Goal: Communication & Community: Connect with others

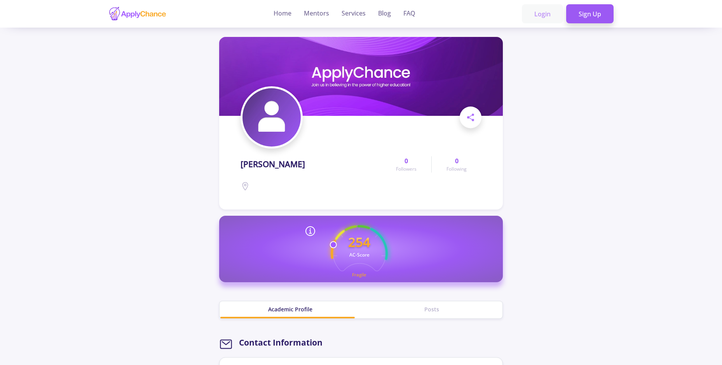
click at [540, 14] on link "Login" at bounding box center [542, 13] width 41 height 19
click at [584, 12] on link "Sign Up" at bounding box center [590, 13] width 47 height 19
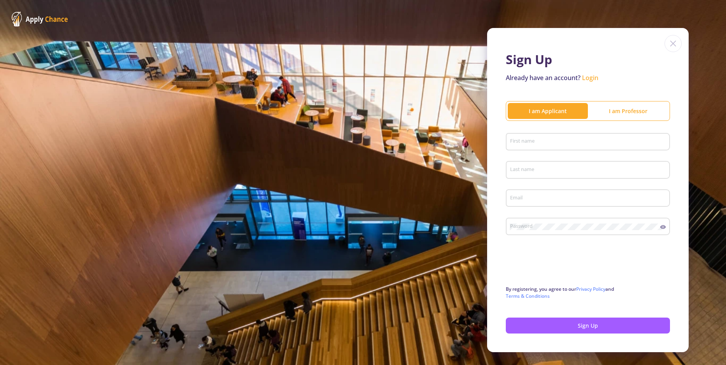
click at [545, 138] on div "First name" at bounding box center [587, 140] width 157 height 20
click at [543, 139] on input "First name" at bounding box center [588, 142] width 159 height 7
type input "Nuri"
click at [541, 170] on input "Last name" at bounding box center [588, 170] width 159 height 7
type input "Jan"
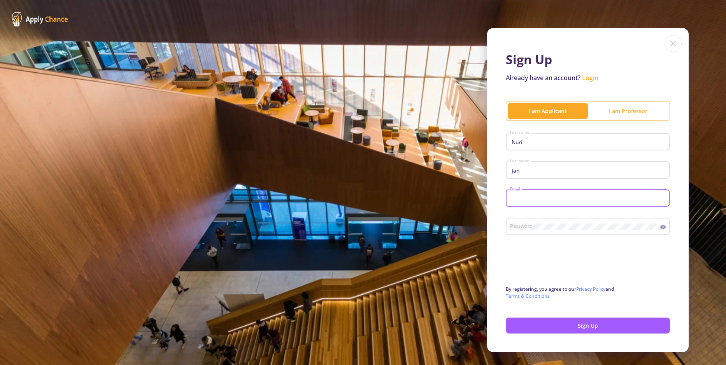
type input "n"
type input "worldmediaman@gmail.com"
click at [533, 329] on button "Sign Up" at bounding box center [587, 326] width 164 height 16
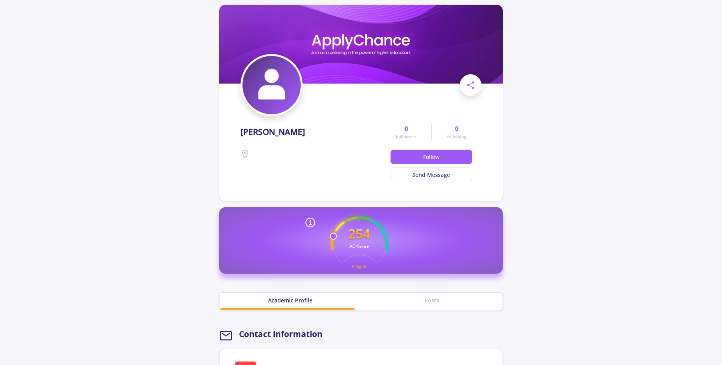
scroll to position [70, 0]
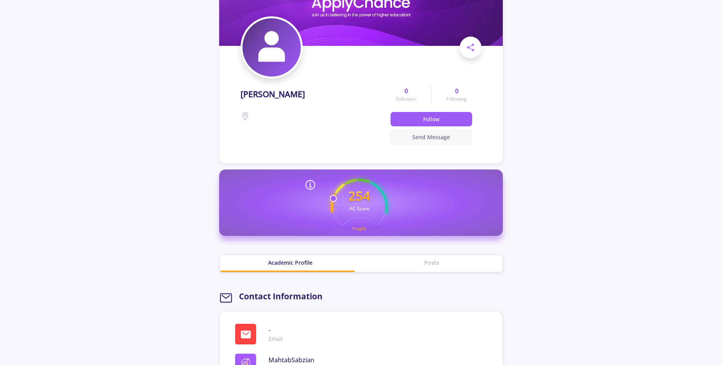
click at [418, 138] on button "Send Message" at bounding box center [432, 136] width 82 height 15
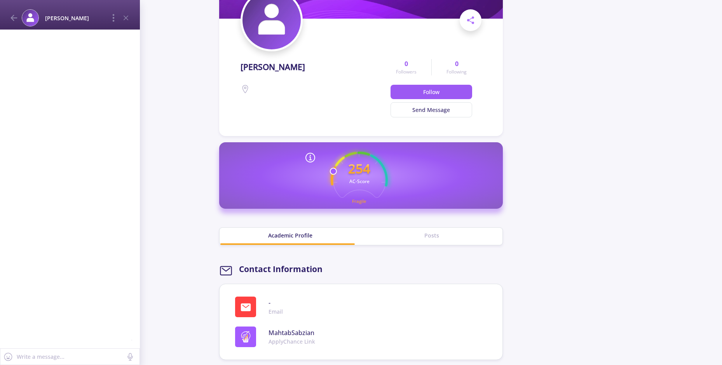
scroll to position [0, 0]
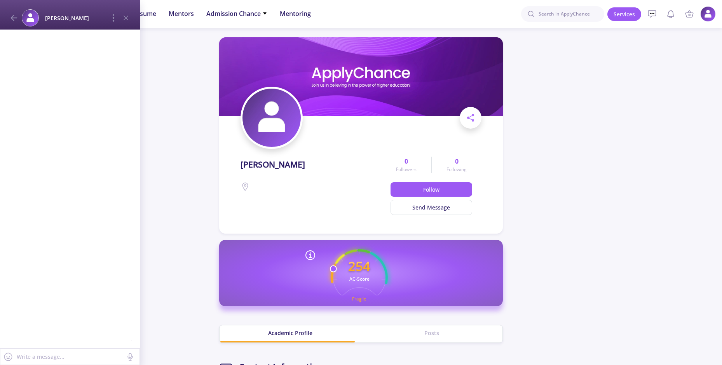
click at [46, 50] on div at bounding box center [70, 189] width 140 height 319
click at [109, 17] on icon at bounding box center [113, 17] width 9 height 9
click at [373, 207] on div "[PERSON_NAME]" at bounding box center [311, 184] width 141 height 61
click at [412, 211] on button "Send Message" at bounding box center [432, 207] width 82 height 15
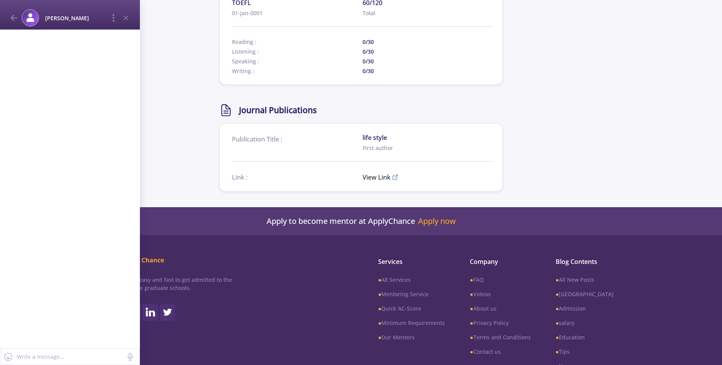
scroll to position [722, 0]
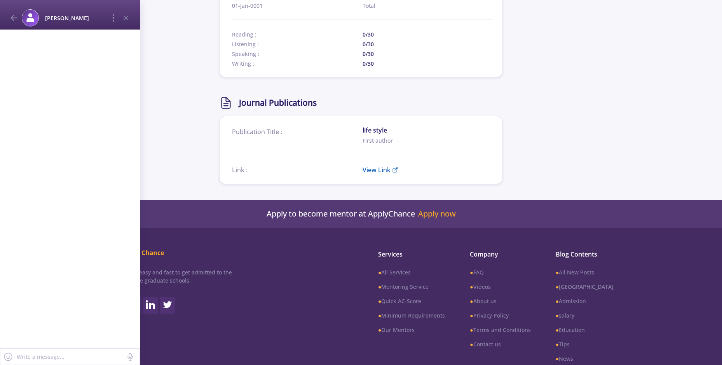
click at [378, 173] on span "View Link" at bounding box center [377, 169] width 28 height 9
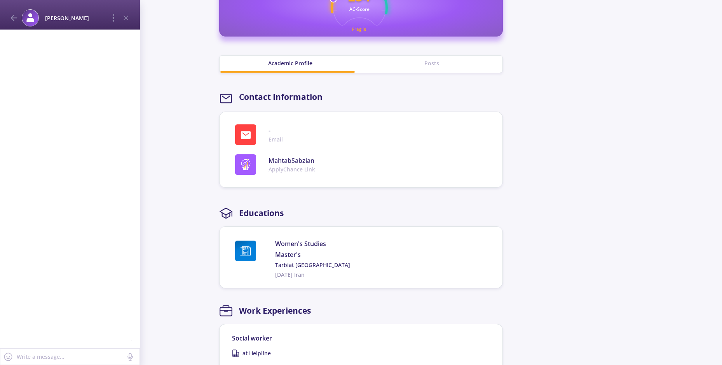
scroll to position [153, 0]
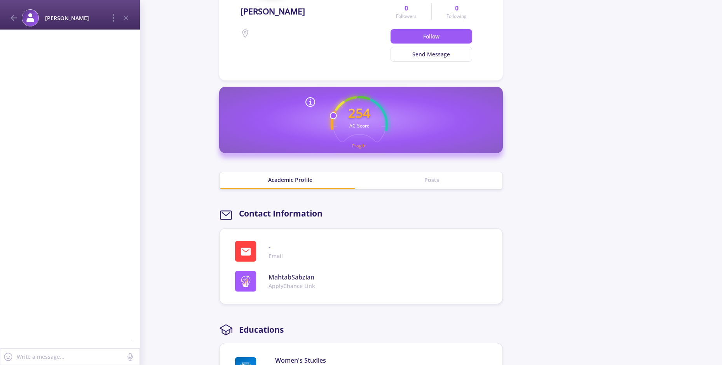
click at [433, 176] on div "Posts" at bounding box center [432, 180] width 142 height 8
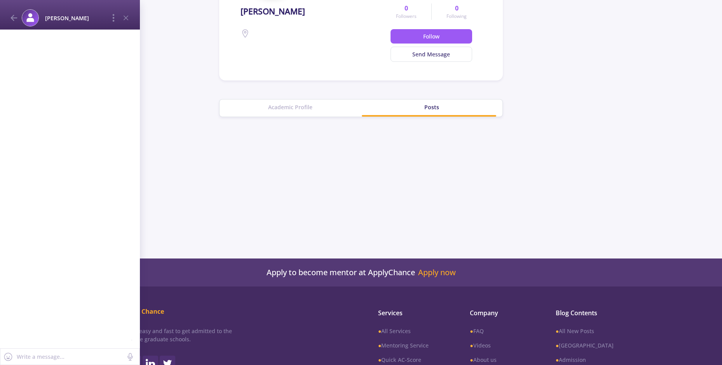
click at [304, 110] on div "Academic Profile" at bounding box center [291, 107] width 142 height 8
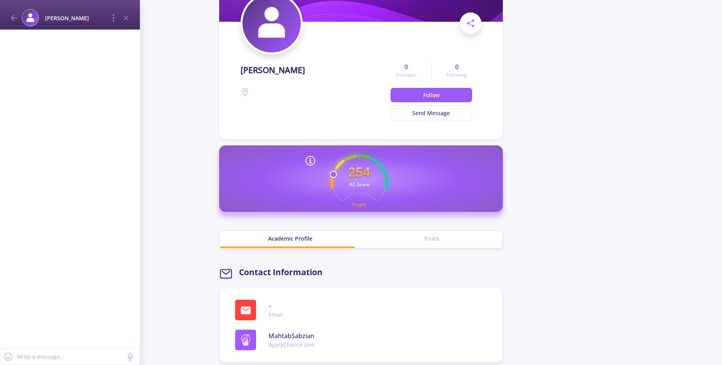
scroll to position [0, 0]
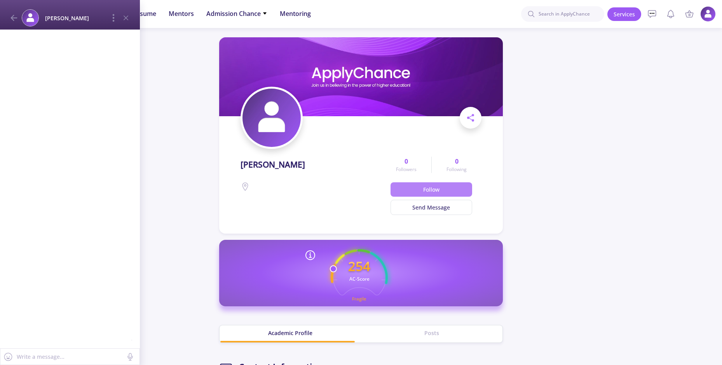
click at [430, 191] on button "Follow" at bounding box center [432, 189] width 82 height 14
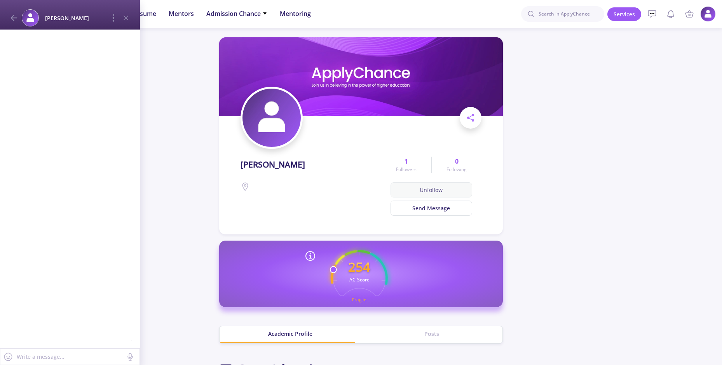
click at [427, 189] on button "Unfollow" at bounding box center [432, 189] width 82 height 15
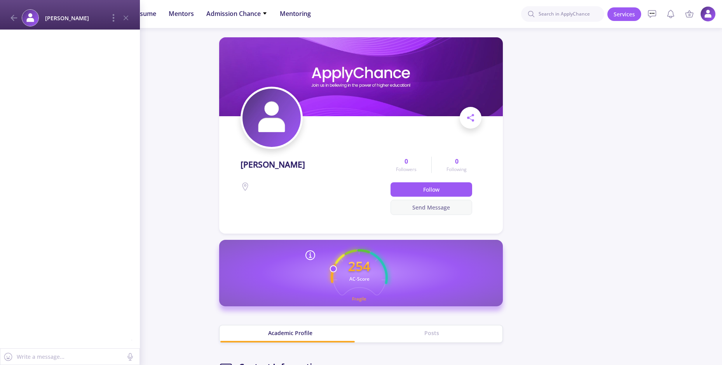
click at [439, 205] on button "Send Message" at bounding box center [432, 207] width 82 height 15
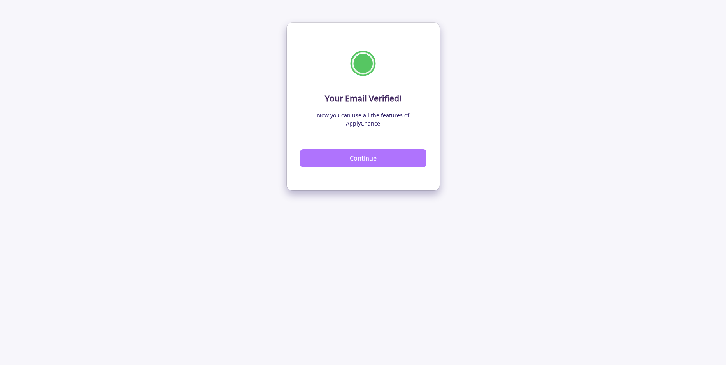
click at [408, 149] on button "Continue" at bounding box center [363, 158] width 126 height 18
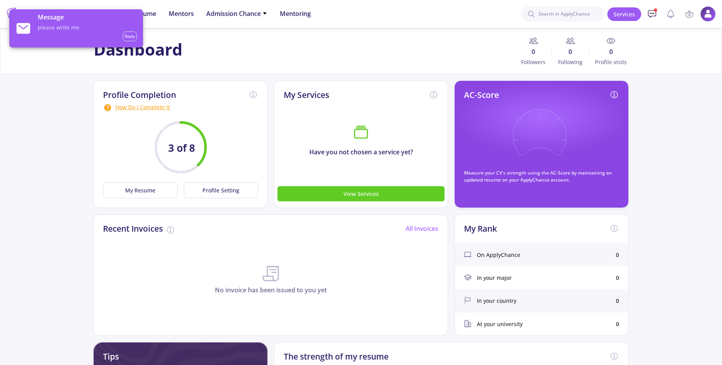
click at [653, 12] on icon at bounding box center [652, 13] width 9 height 9
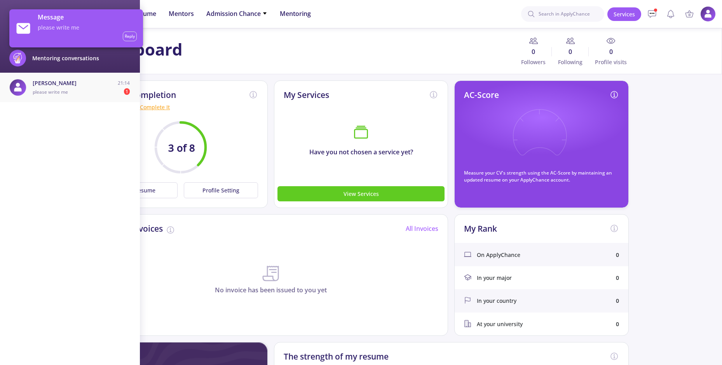
click at [53, 90] on span "please write me" at bounding box center [50, 92] width 35 height 7
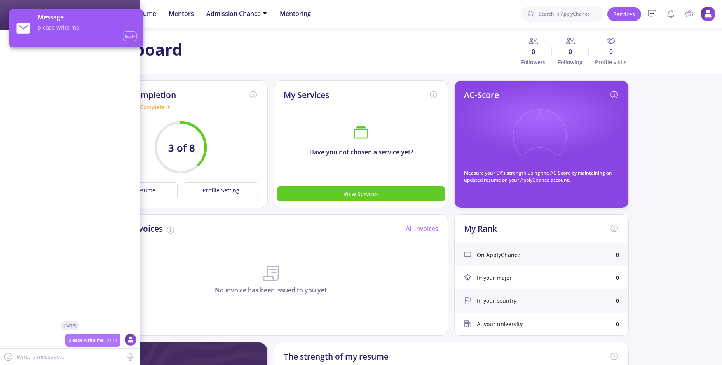
click at [132, 38] on span "Reply" at bounding box center [130, 36] width 14 height 10
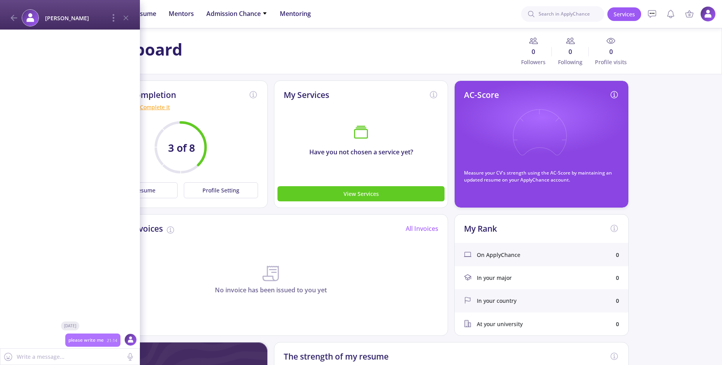
click at [87, 356] on textarea at bounding box center [70, 357] width 108 height 10
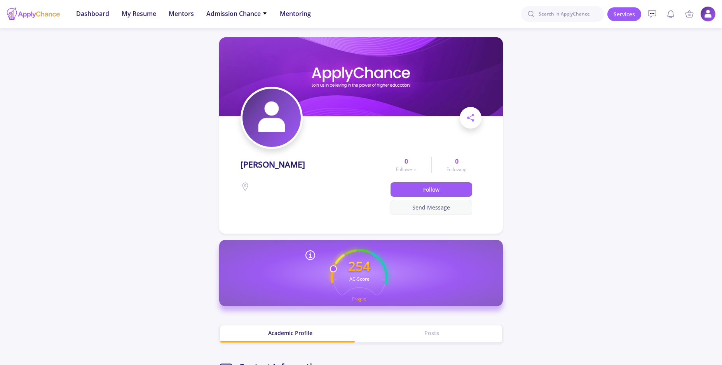
click at [436, 209] on button "Send Message" at bounding box center [432, 207] width 82 height 15
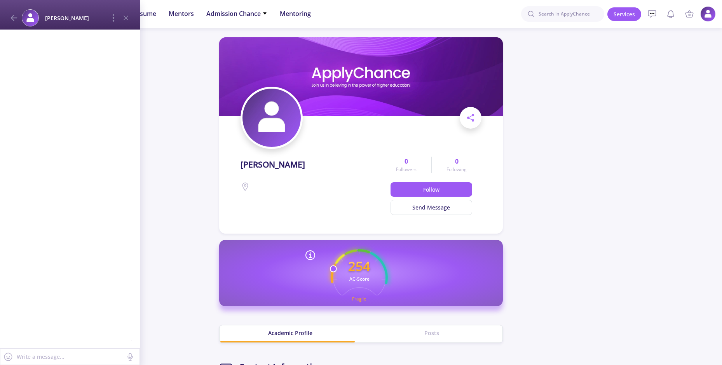
click at [38, 98] on div at bounding box center [70, 189] width 140 height 319
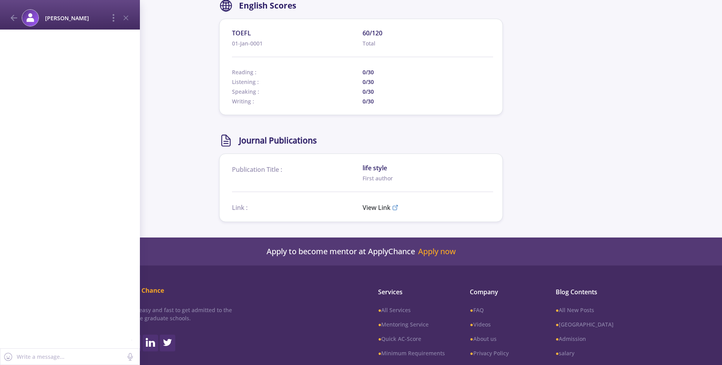
scroll to position [749, 0]
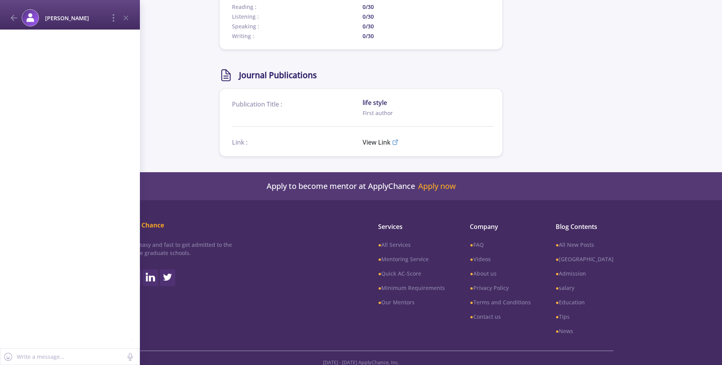
click at [73, 78] on div at bounding box center [70, 189] width 140 height 319
click at [73, 75] on div at bounding box center [70, 189] width 140 height 319
click at [61, 357] on textarea at bounding box center [70, 357] width 108 height 10
type textarea "please write me"
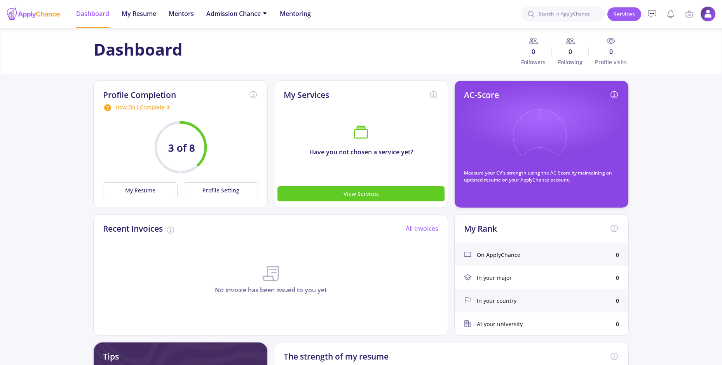
click at [16, 10] on div at bounding box center [33, 13] width 54 height 19
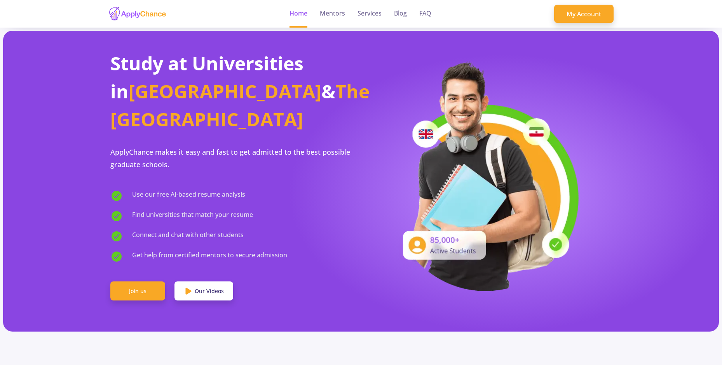
click at [307, 14] on link "Home" at bounding box center [299, 14] width 18 height 28
click at [580, 16] on link "My Account" at bounding box center [583, 14] width 59 height 19
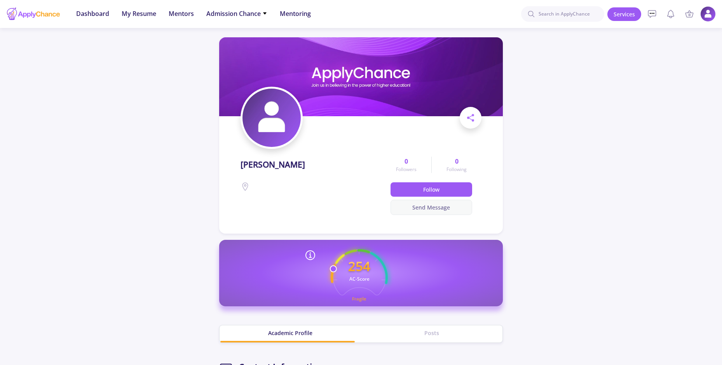
click at [422, 209] on button "Send Message" at bounding box center [432, 207] width 82 height 15
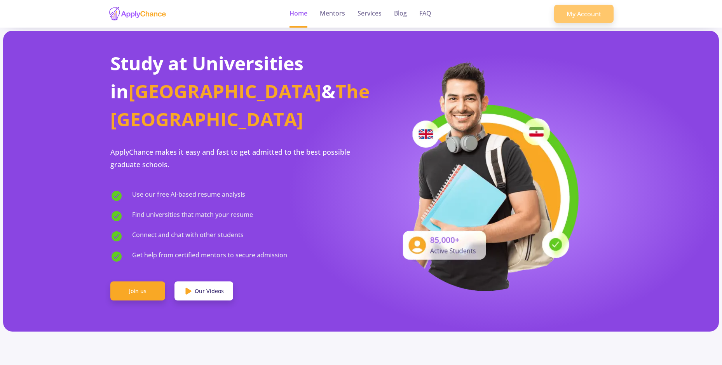
click at [572, 9] on link "My Account" at bounding box center [583, 14] width 59 height 19
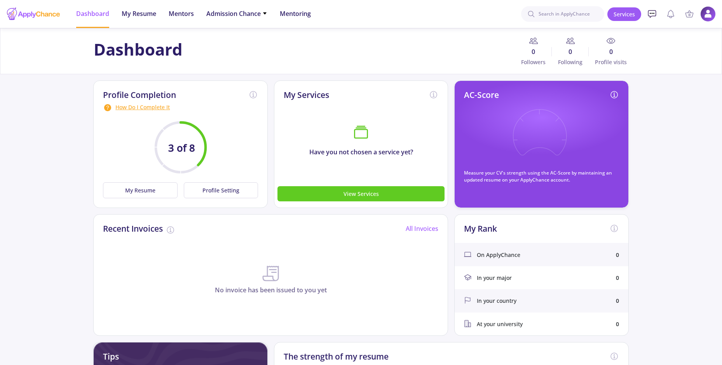
click at [656, 13] on icon at bounding box center [653, 13] width 8 height 7
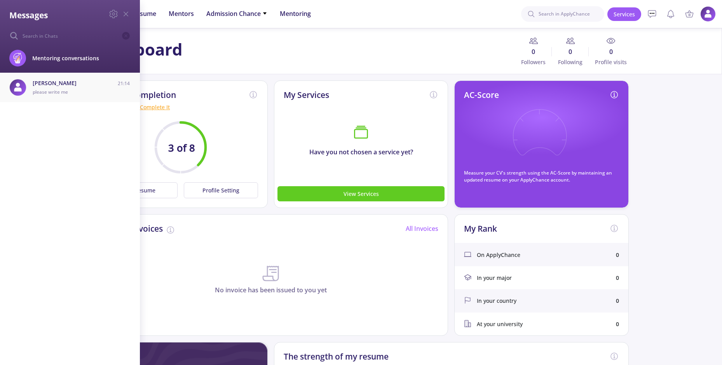
click at [79, 85] on span "[PERSON_NAME]" at bounding box center [64, 83] width 63 height 8
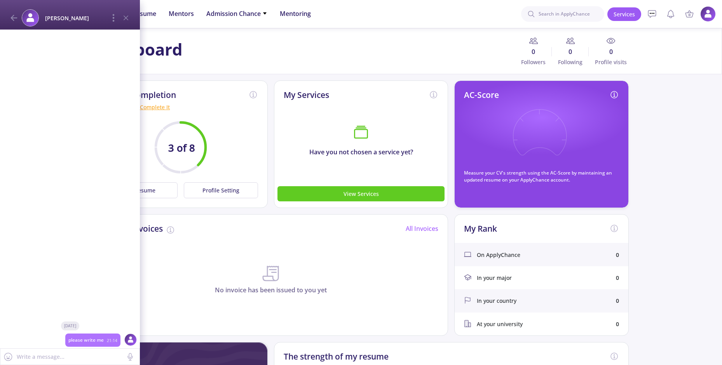
click at [27, 18] on img at bounding box center [30, 18] width 16 height 16
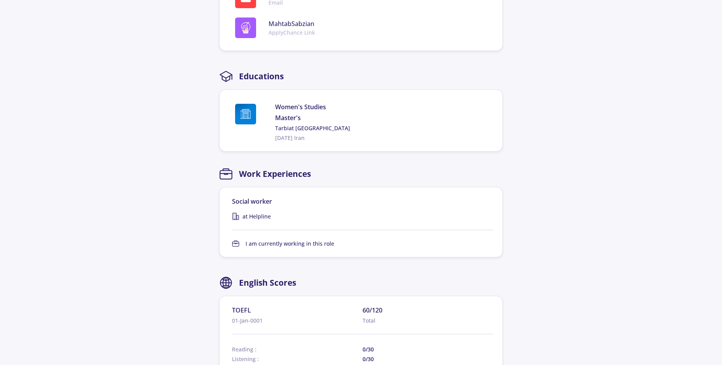
scroll to position [420, 0]
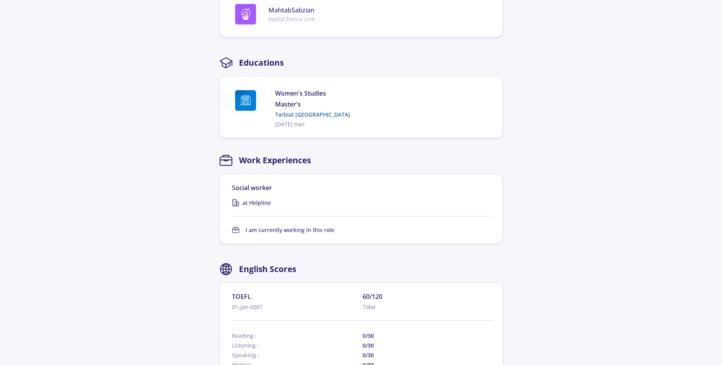
drag, startPoint x: 344, startPoint y: 114, endPoint x: 327, endPoint y: 115, distance: 16.8
click at [322, 115] on link "Tarbiat [GEOGRAPHIC_DATA]" at bounding box center [382, 114] width 215 height 8
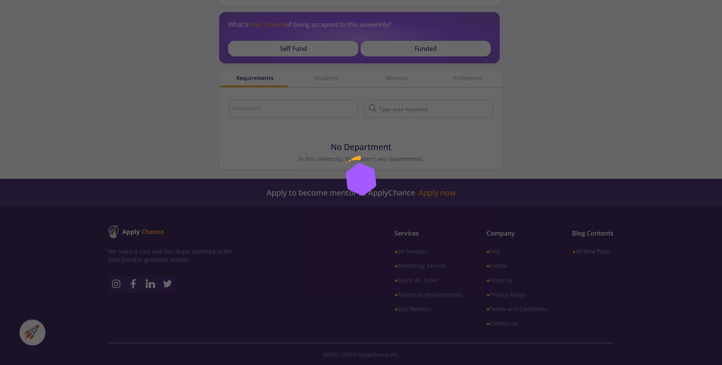
click at [301, 116] on div at bounding box center [361, 182] width 722 height 365
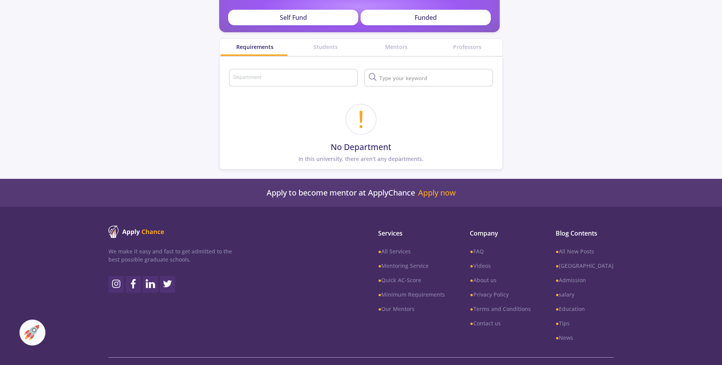
scroll to position [220, 0]
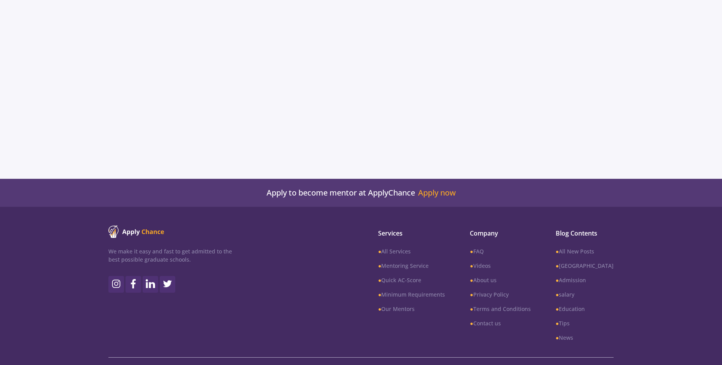
scroll to position [420, 0]
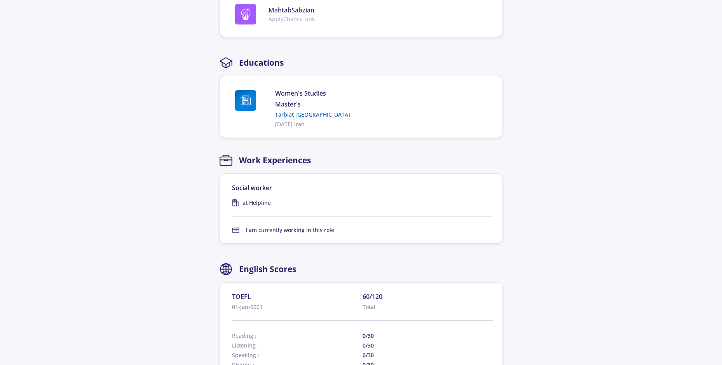
drag, startPoint x: 274, startPoint y: 114, endPoint x: 348, endPoint y: 113, distance: 73.9
click at [348, 113] on div "Women's Studies Master's Tarbiat Modares University 2013-04-16 Iran" at bounding box center [359, 109] width 261 height 40
